Goal: Task Accomplishment & Management: Complete application form

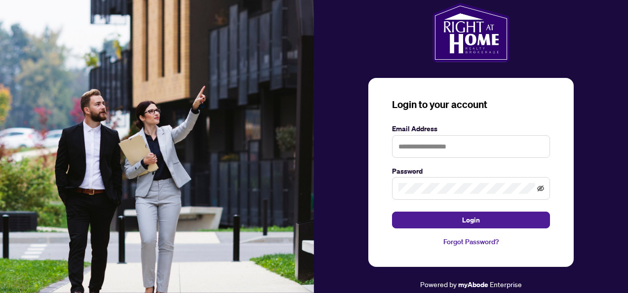
click at [541, 188] on icon "eye-invisible" at bounding box center [540, 189] width 7 height 6
click at [451, 149] on input "text" at bounding box center [471, 146] width 158 height 23
type input "**********"
click at [542, 189] on icon "eye-invisible" at bounding box center [540, 188] width 7 height 7
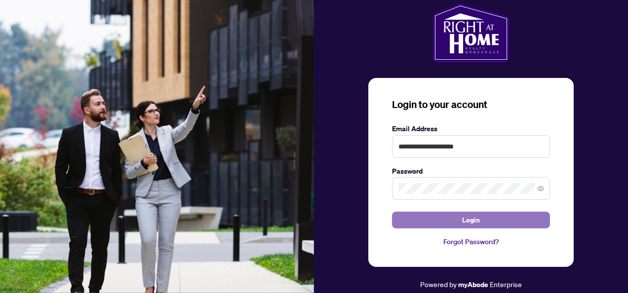
click at [474, 217] on span "Login" at bounding box center [471, 220] width 18 height 16
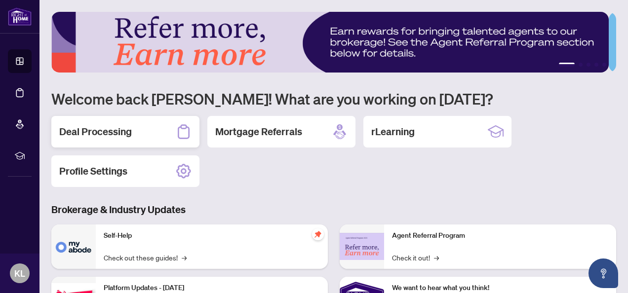
click at [121, 136] on h2 "Deal Processing" at bounding box center [95, 132] width 73 height 14
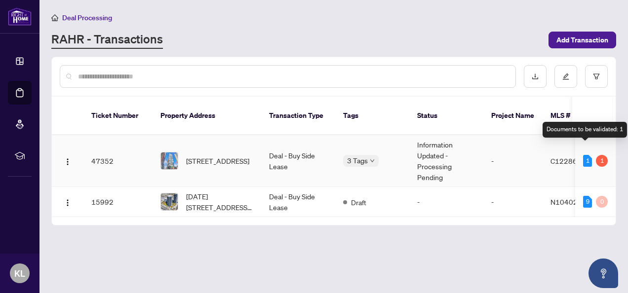
click at [583, 155] on div "1" at bounding box center [587, 161] width 9 height 12
click at [599, 155] on div "1" at bounding box center [602, 161] width 12 height 12
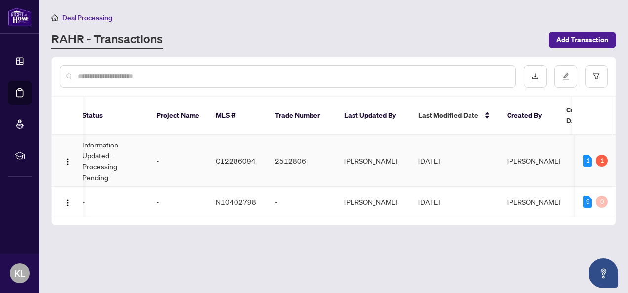
scroll to position [0, 390]
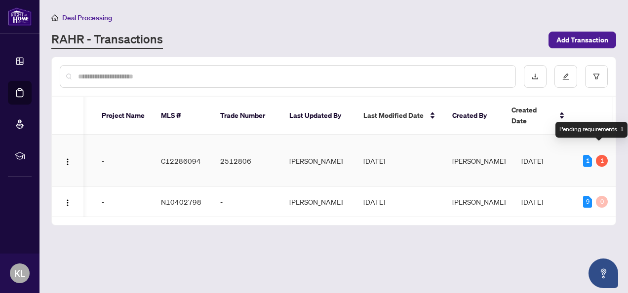
click at [601, 155] on div "1" at bounding box center [602, 161] width 12 height 12
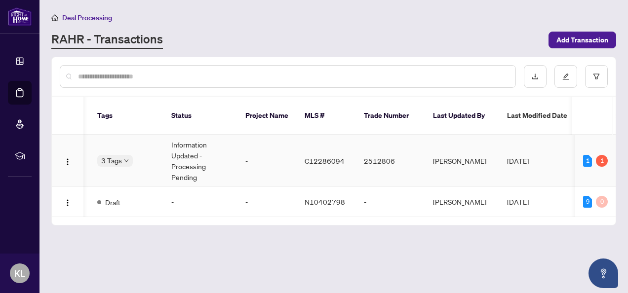
scroll to position [0, 0]
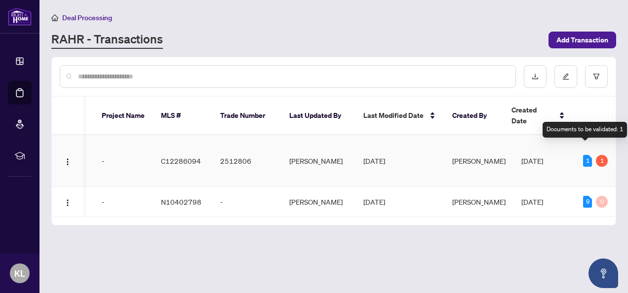
click at [583, 155] on div "1" at bounding box center [587, 161] width 9 height 12
click at [587, 130] on div "Documents to be validated: 1" at bounding box center [585, 130] width 84 height 16
click at [554, 132] on div "Documents to be validated: 1" at bounding box center [585, 130] width 84 height 16
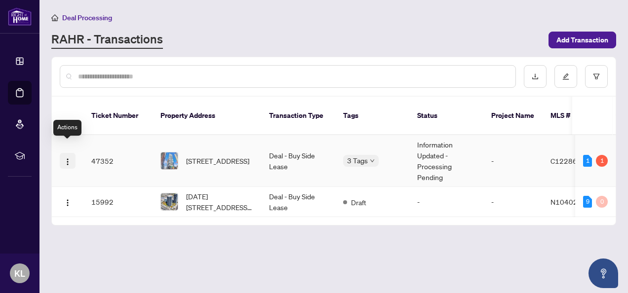
click at [65, 158] on img "button" at bounding box center [68, 162] width 8 height 8
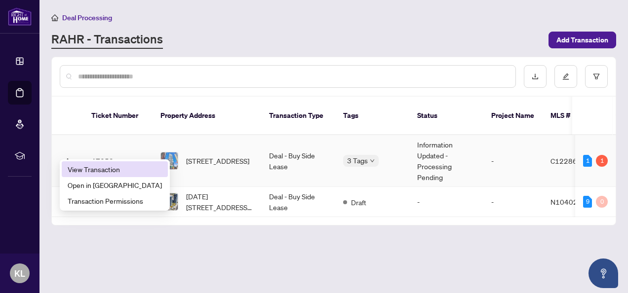
click at [81, 170] on span "View Transaction" at bounding box center [115, 169] width 94 height 11
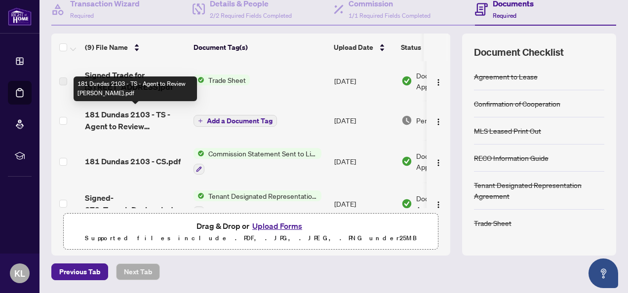
click at [123, 116] on span "181 Dundas 2103 - TS - Agent to Review [PERSON_NAME].pdf" at bounding box center [135, 121] width 101 height 24
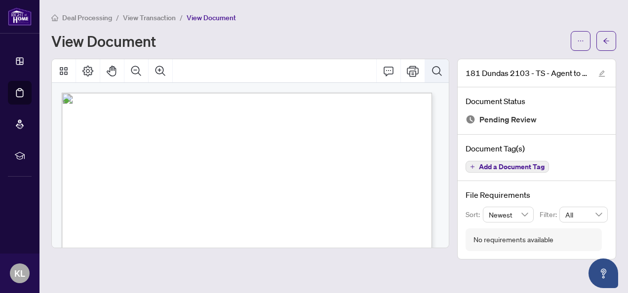
click at [441, 70] on icon "Search Document" at bounding box center [436, 70] width 9 height 9
click at [337, 55] on div "Deal Processing / View Transaction / View Document View Document 181 Dundas 210…" at bounding box center [333, 136] width 565 height 248
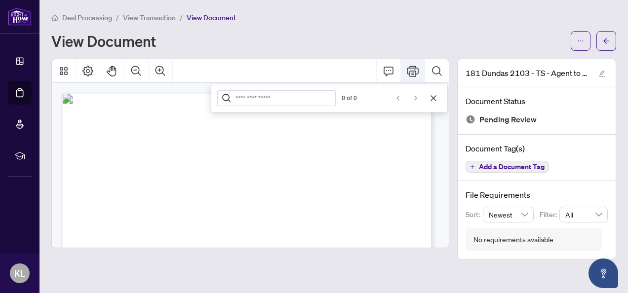
click at [416, 74] on icon "Print" at bounding box center [413, 71] width 12 height 12
click at [433, 97] on icon "Cancel" at bounding box center [434, 98] width 8 height 8
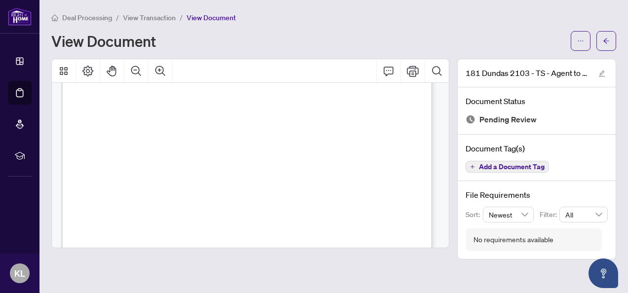
scroll to position [25, 0]
click at [515, 168] on span "Add a Document Tag" at bounding box center [512, 166] width 66 height 7
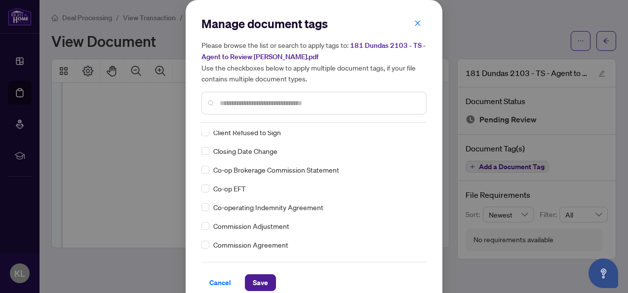
scroll to position [380, 0]
click at [254, 285] on span "Save" at bounding box center [260, 283] width 15 height 16
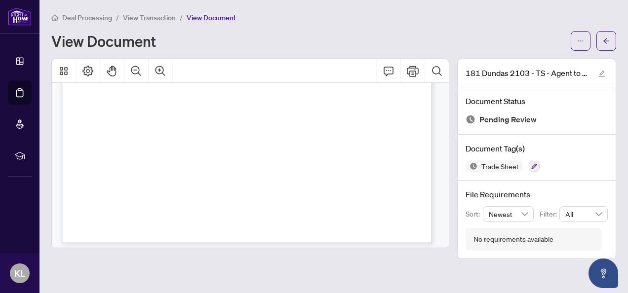
scroll to position [342, 0]
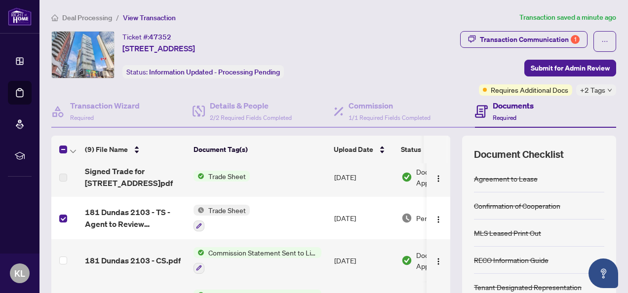
scroll to position [6, 0]
click at [435, 218] on img "button" at bounding box center [439, 219] width 8 height 8
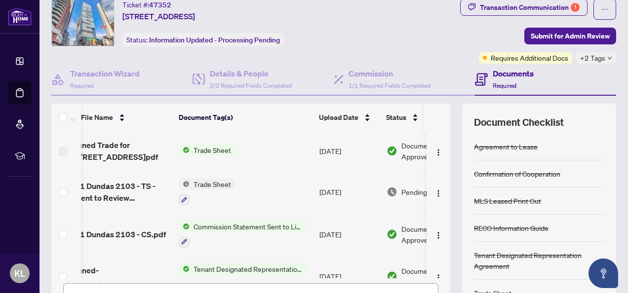
scroll to position [0, 0]
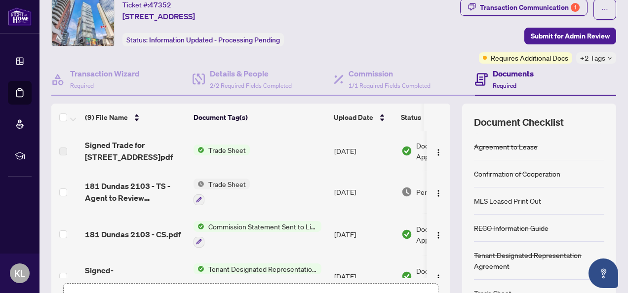
click at [229, 147] on span "Trade Sheet" at bounding box center [226, 150] width 45 height 11
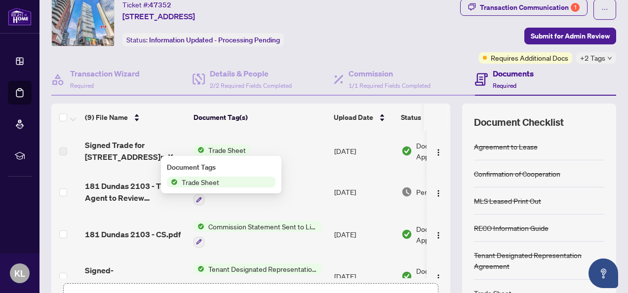
click at [229, 147] on span "Trade Sheet" at bounding box center [226, 150] width 45 height 11
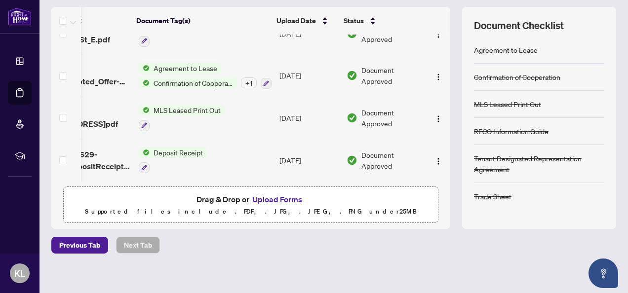
scroll to position [130, 0]
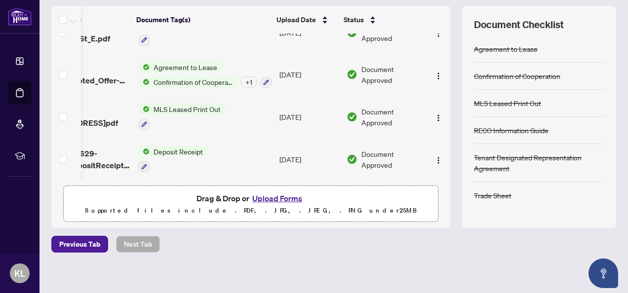
click at [282, 197] on button "Upload Forms" at bounding box center [277, 198] width 56 height 13
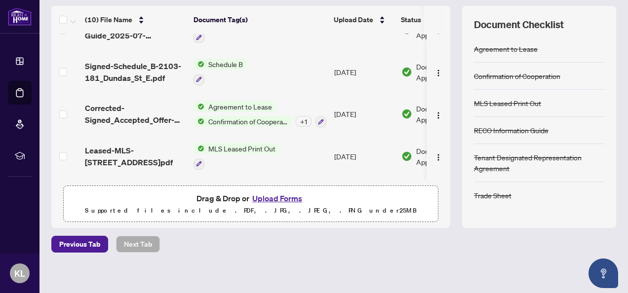
scroll to position [191, 0]
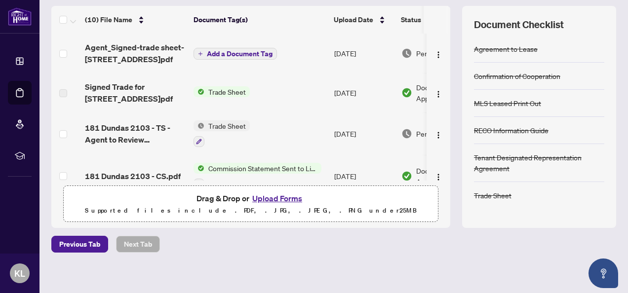
click at [239, 51] on span "Add a Document Tag" at bounding box center [240, 53] width 66 height 7
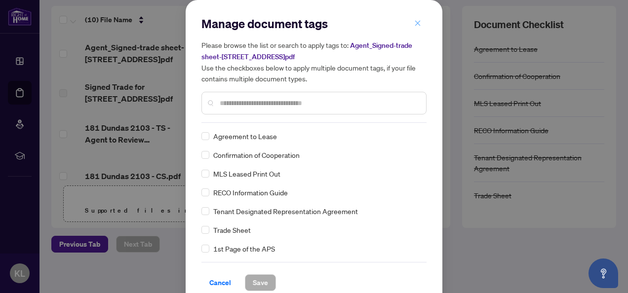
click at [415, 22] on icon "close" at bounding box center [417, 22] width 5 height 5
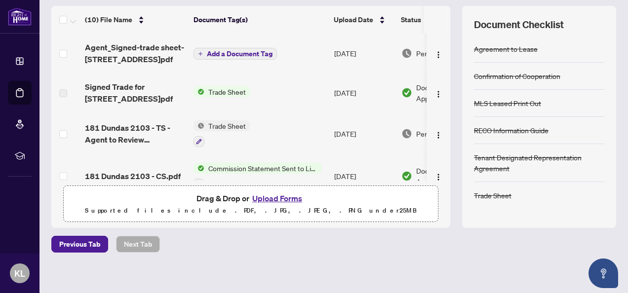
click at [265, 52] on span "Add a Document Tag" at bounding box center [240, 53] width 66 height 7
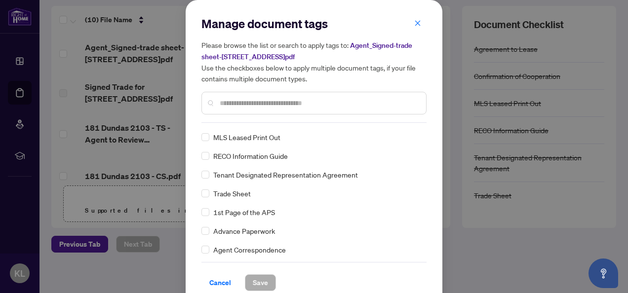
scroll to position [41, 0]
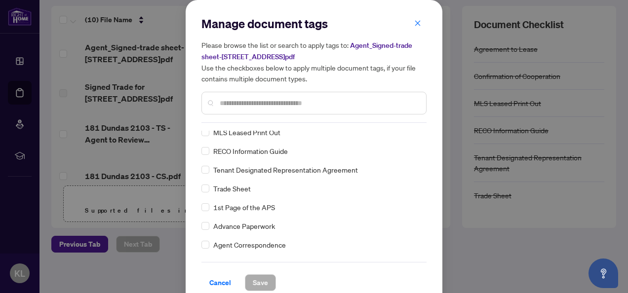
click at [227, 183] on span "Trade Sheet" at bounding box center [232, 188] width 38 height 11
click at [223, 190] on span "Trade Sheet" at bounding box center [232, 188] width 38 height 11
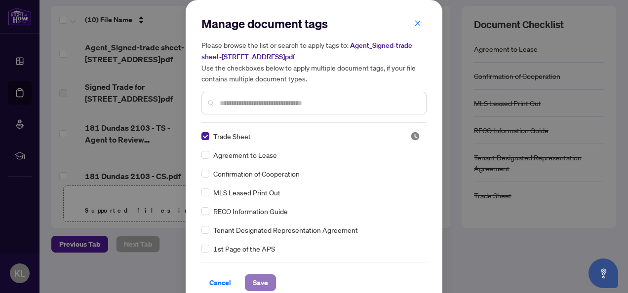
click at [260, 284] on span "Save" at bounding box center [260, 283] width 15 height 16
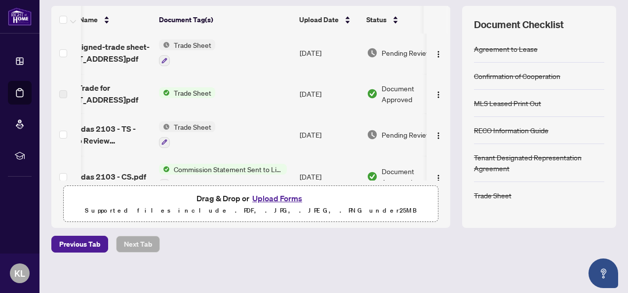
scroll to position [2, 42]
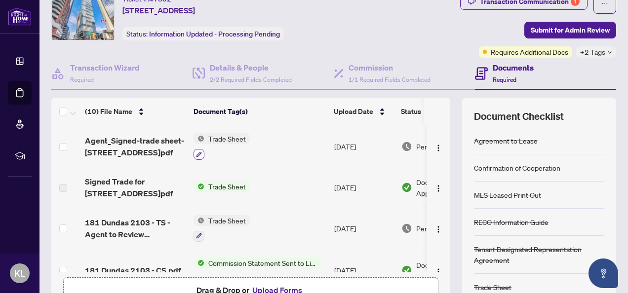
click at [203, 154] on button "button" at bounding box center [199, 154] width 11 height 11
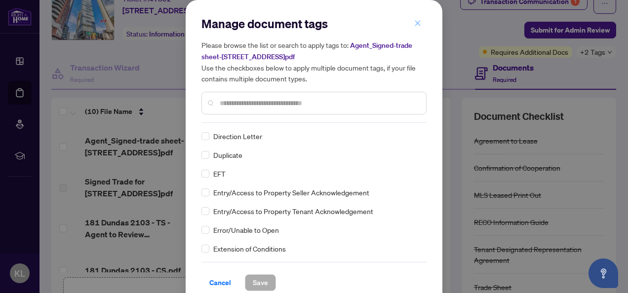
click at [415, 24] on icon "close" at bounding box center [417, 22] width 5 height 5
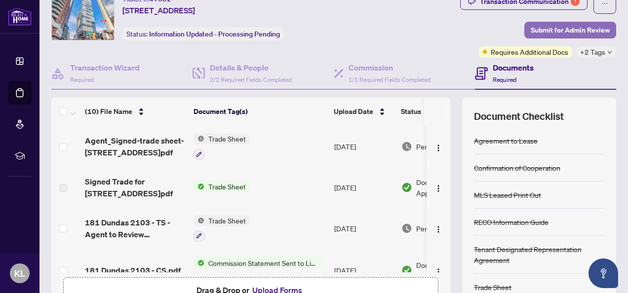
click at [572, 28] on span "Submit for Admin Review" at bounding box center [570, 30] width 79 height 16
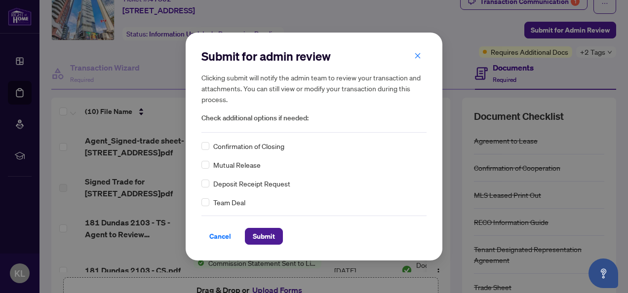
click at [280, 122] on span "Check additional options if needed:" at bounding box center [314, 118] width 225 height 11
click at [260, 237] on span "Submit" at bounding box center [264, 237] width 22 height 16
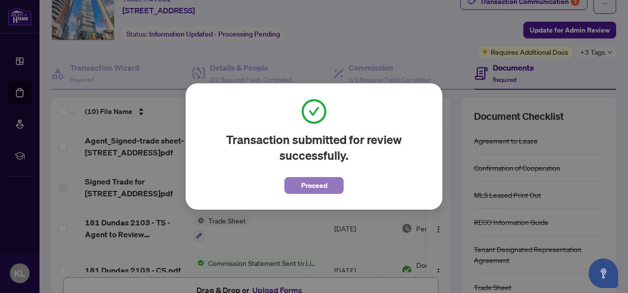
click at [316, 187] on span "Proceed" at bounding box center [314, 186] width 26 height 16
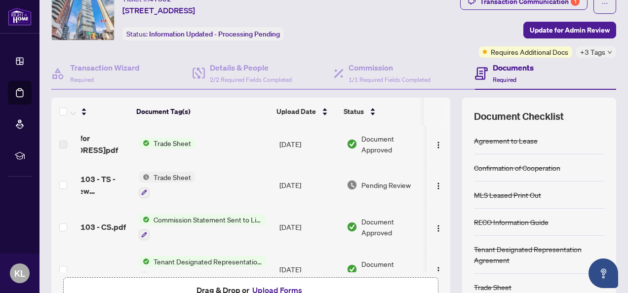
scroll to position [0, 0]
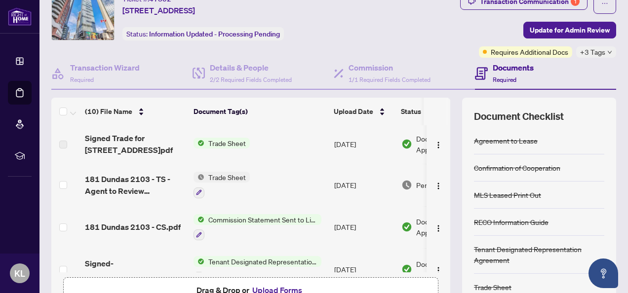
click at [232, 178] on span "Trade Sheet" at bounding box center [226, 177] width 45 height 11
click at [435, 182] on img "button" at bounding box center [439, 186] width 8 height 8
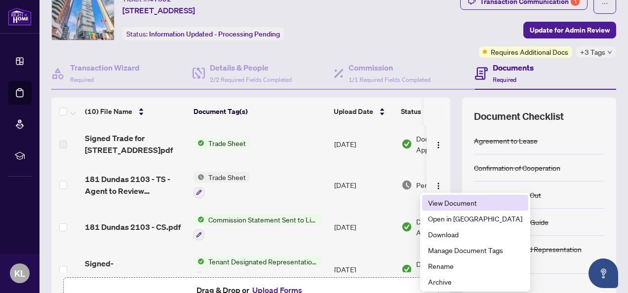
click at [444, 200] on span "View Document" at bounding box center [475, 203] width 94 height 11
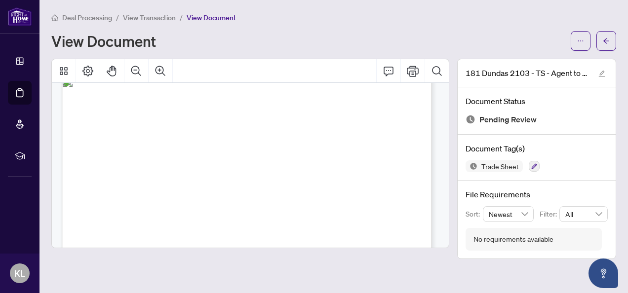
scroll to position [15, 0]
click at [604, 40] on icon "arrow-left" at bounding box center [606, 41] width 7 height 7
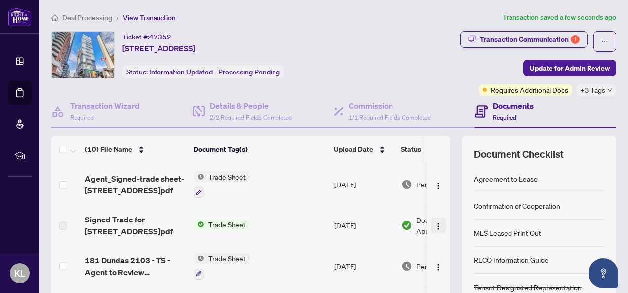
click at [435, 223] on img "button" at bounding box center [439, 227] width 8 height 8
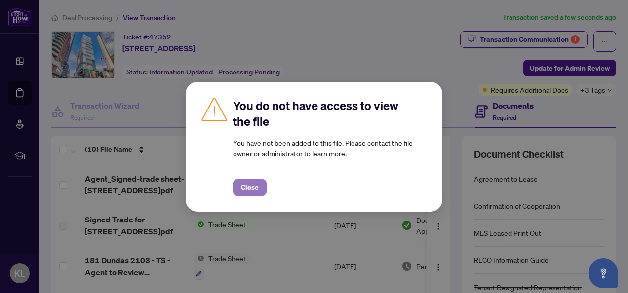
click at [253, 190] on span "Close" at bounding box center [250, 188] width 18 height 16
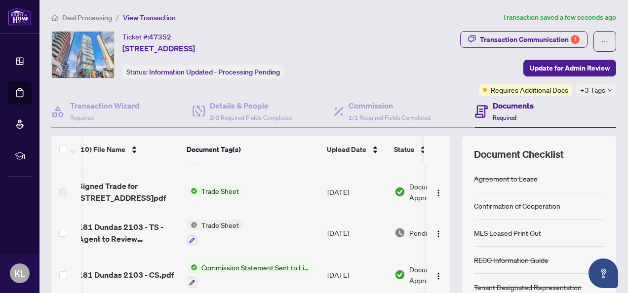
scroll to position [0, 8]
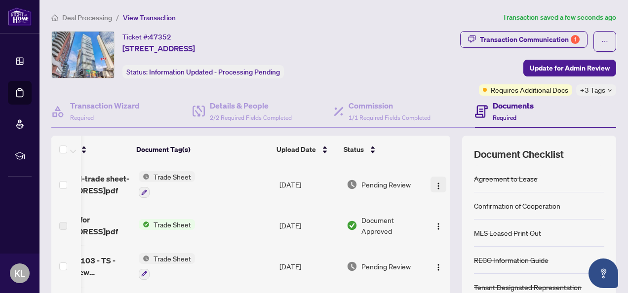
click at [435, 182] on img "button" at bounding box center [439, 186] width 8 height 8
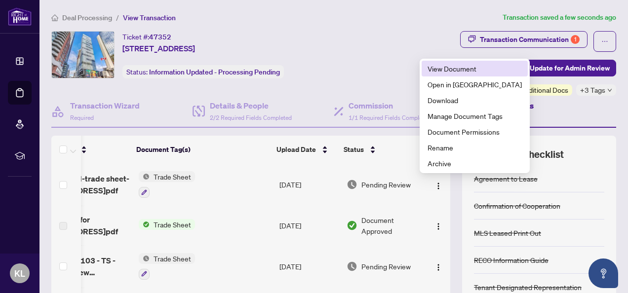
click at [451, 68] on span "View Document" at bounding box center [475, 68] width 94 height 11
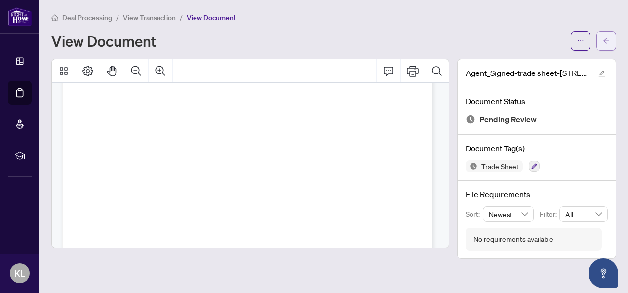
click at [610, 36] on button "button" at bounding box center [607, 41] width 20 height 20
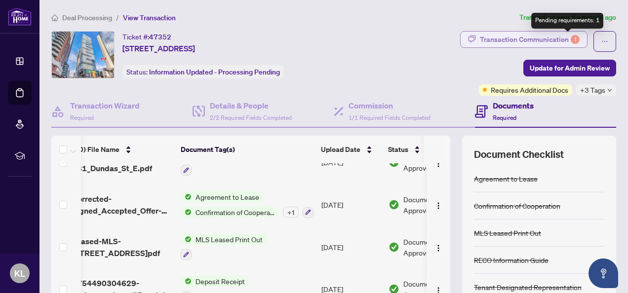
click at [571, 38] on div "1" at bounding box center [575, 39] width 9 height 9
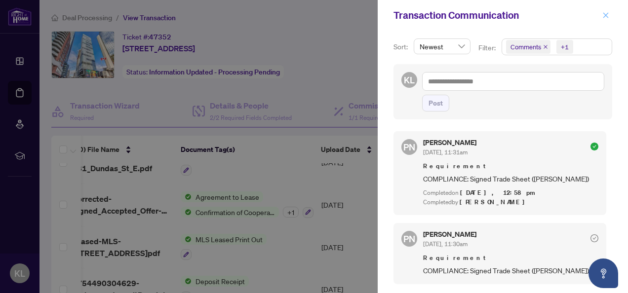
click at [604, 15] on icon "close" at bounding box center [606, 15] width 7 height 7
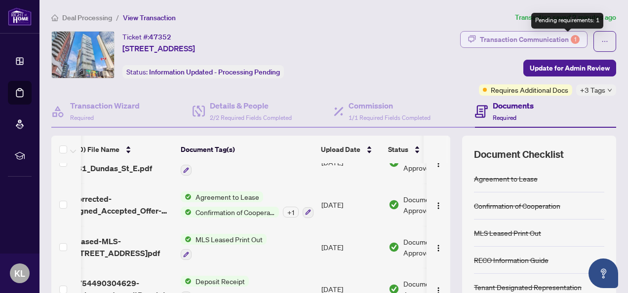
click at [571, 38] on div "1" at bounding box center [575, 39] width 9 height 9
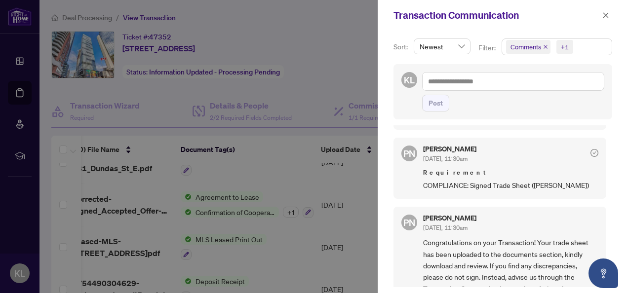
scroll to position [86, 0]
click at [501, 183] on span "COMPLIANCE: Signed Trade Sheet ([PERSON_NAME])" at bounding box center [510, 184] width 175 height 11
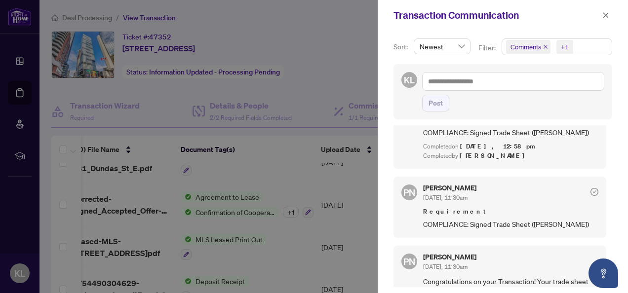
scroll to position [0, 0]
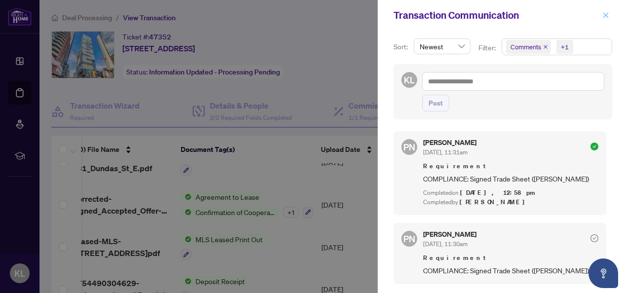
click at [608, 12] on icon "close" at bounding box center [606, 15] width 7 height 7
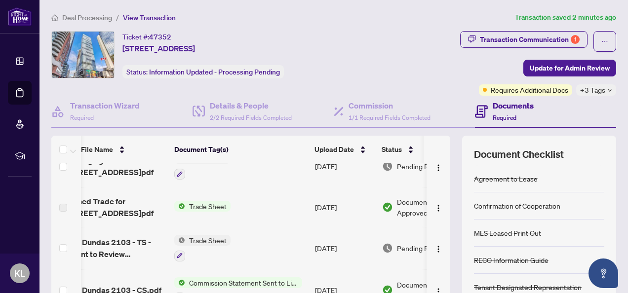
scroll to position [0, 19]
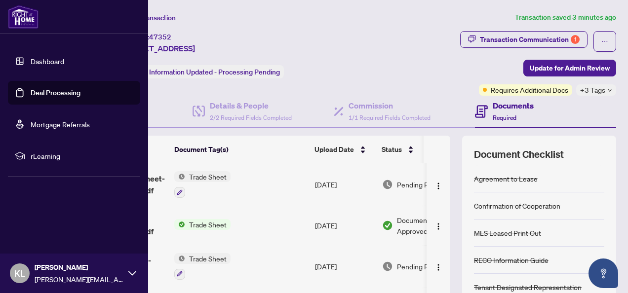
click at [133, 273] on icon at bounding box center [132, 274] width 8 height 8
click at [46, 218] on span "Logout" at bounding box center [40, 215] width 22 height 16
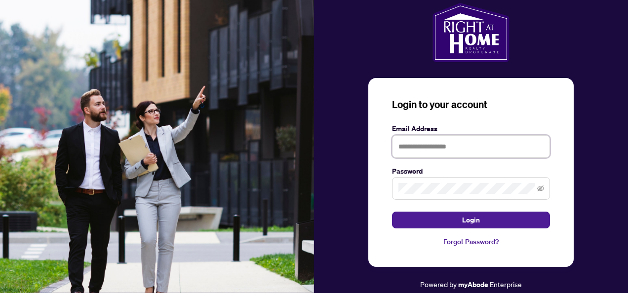
type input "**********"
